Goal: Transaction & Acquisition: Purchase product/service

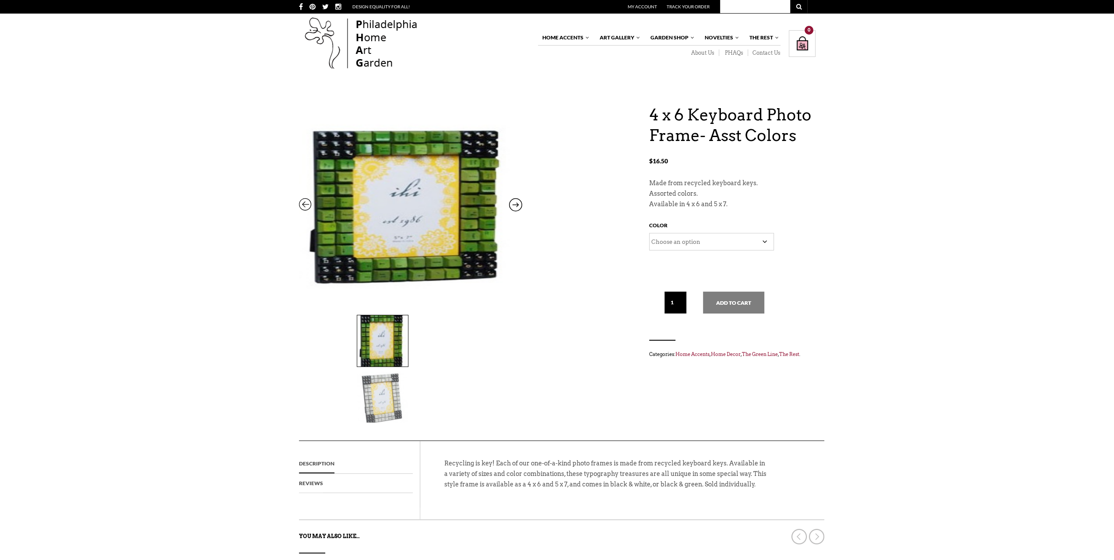
click at [408, 372] on img at bounding box center [382, 397] width 51 height 51
